Goal: Information Seeking & Learning: Learn about a topic

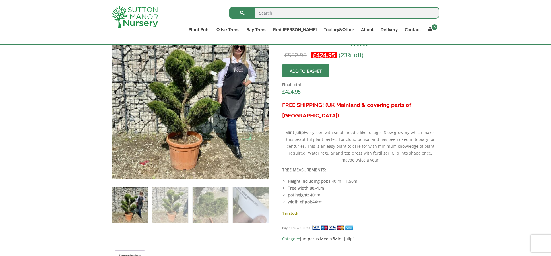
scroll to position [202, 0]
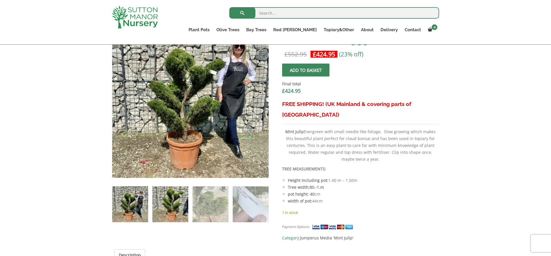
click at [167, 216] on img at bounding box center [170, 205] width 36 height 36
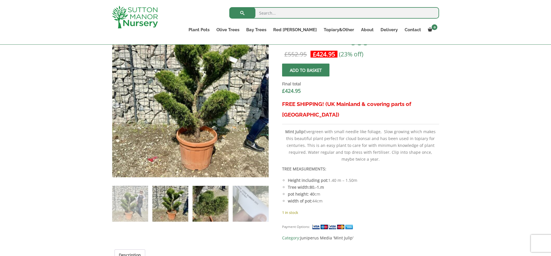
click at [196, 213] on img at bounding box center [210, 204] width 36 height 36
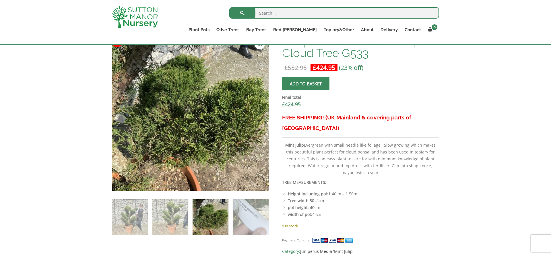
scroll to position [188, 0]
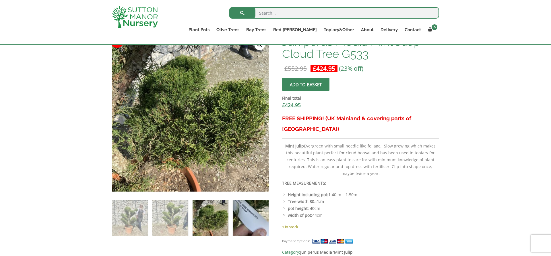
click at [249, 224] on img at bounding box center [251, 218] width 36 height 36
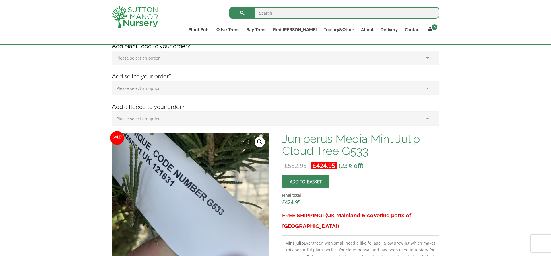
scroll to position [94, 0]
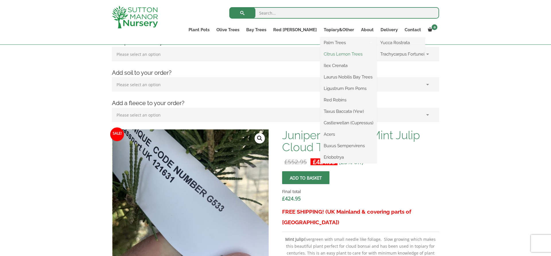
click at [342, 54] on link "Citrus Lemon Trees" at bounding box center [348, 54] width 56 height 9
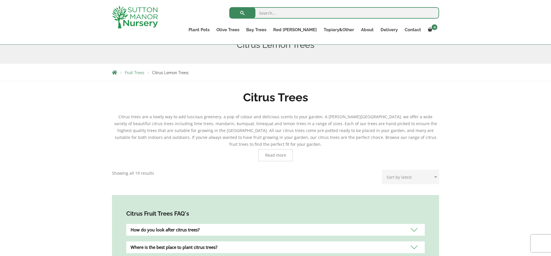
scroll to position [78, 0]
click at [277, 150] on span "Read more" at bounding box center [275, 156] width 34 height 12
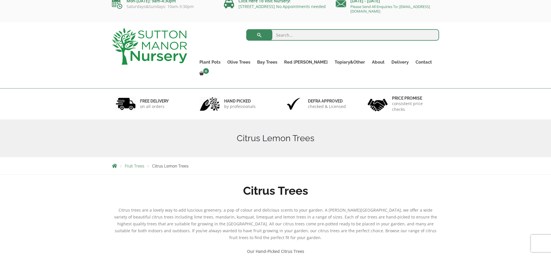
scroll to position [0, 0]
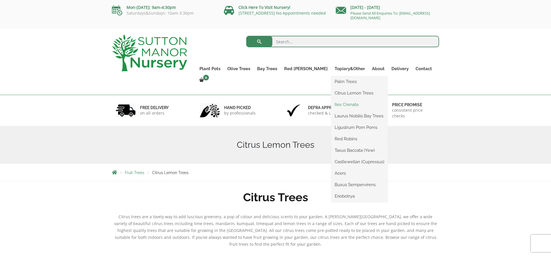
click at [343, 105] on link "Ilex Crenata" at bounding box center [359, 104] width 56 height 9
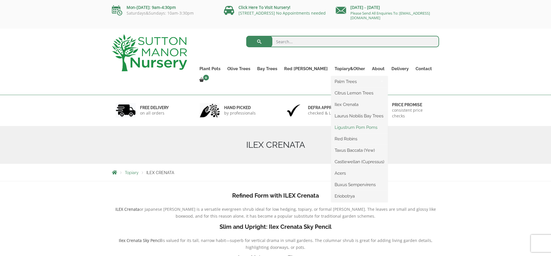
click at [346, 129] on link "Ligustrum Pom Poms" at bounding box center [359, 127] width 56 height 9
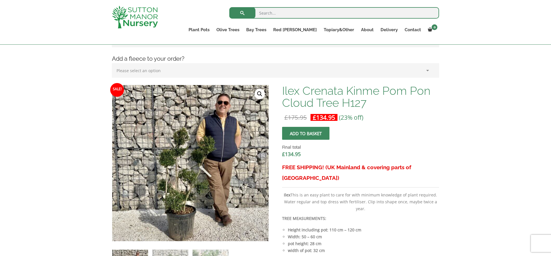
scroll to position [144, 0]
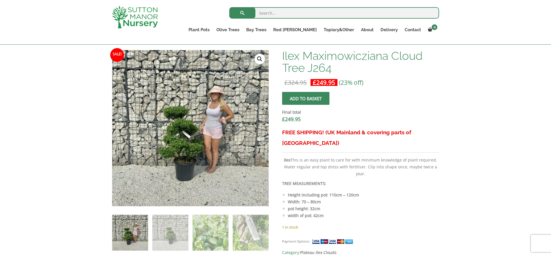
scroll to position [187, 0]
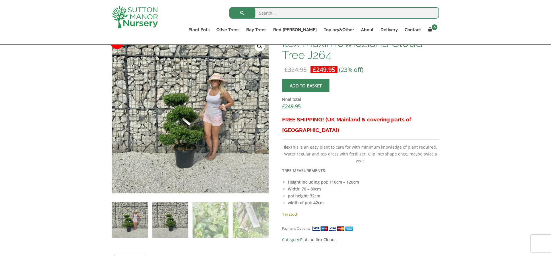
click at [163, 226] on img at bounding box center [170, 220] width 36 height 36
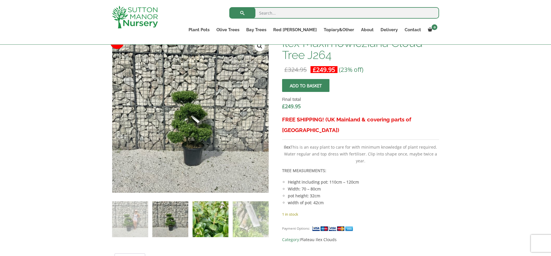
click at [216, 221] on img at bounding box center [210, 220] width 36 height 36
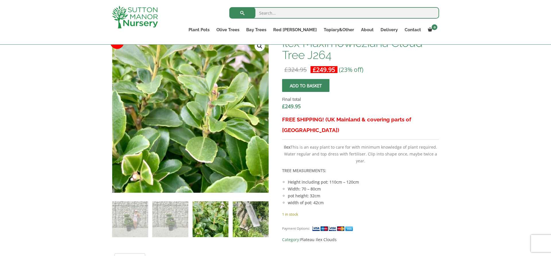
click at [249, 221] on img at bounding box center [251, 220] width 36 height 36
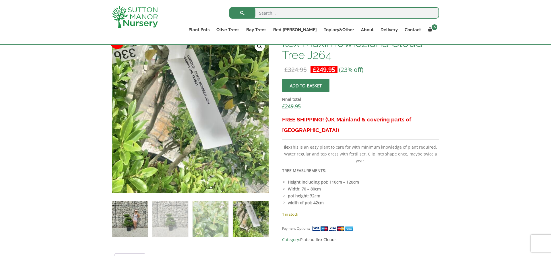
click at [125, 218] on img at bounding box center [130, 220] width 36 height 36
